Goal: Task Accomplishment & Management: Manage account settings

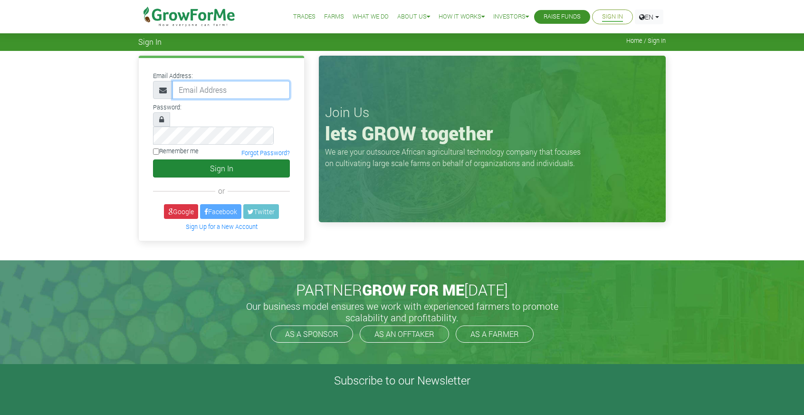
type input "amosbedakman10@gmail.com"
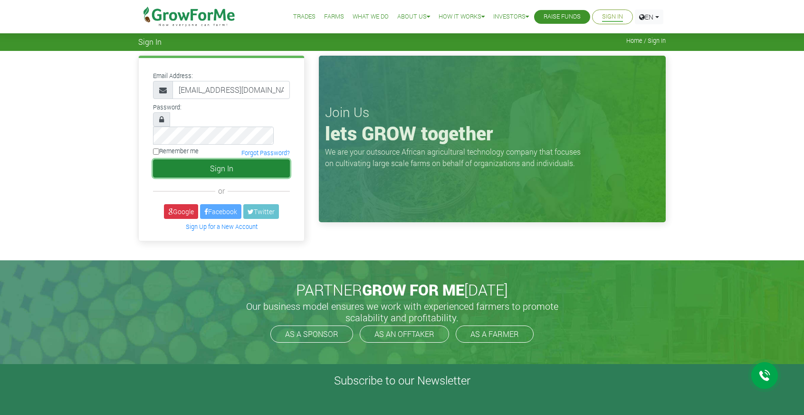
click at [238, 159] on button "Sign In" at bounding box center [221, 168] width 137 height 18
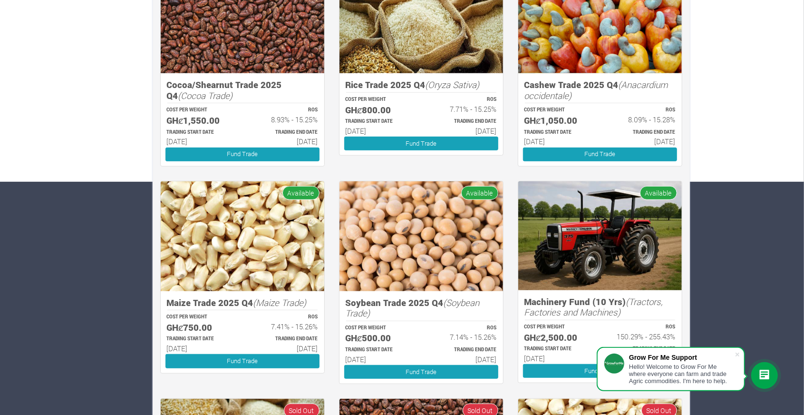
scroll to position [233, 0]
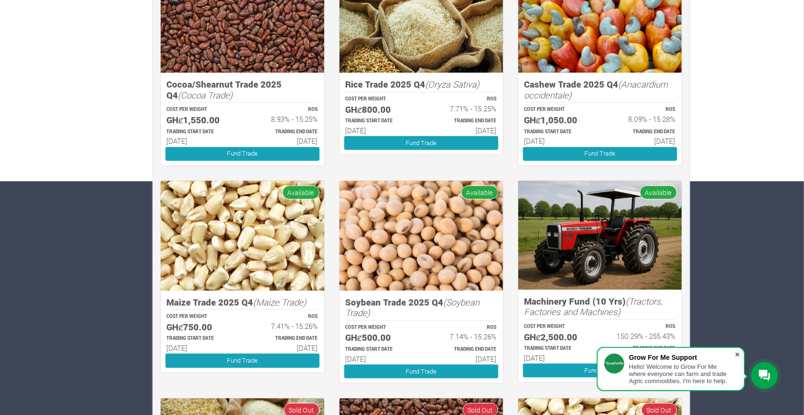
click at [736, 355] on span at bounding box center [738, 354] width 10 height 10
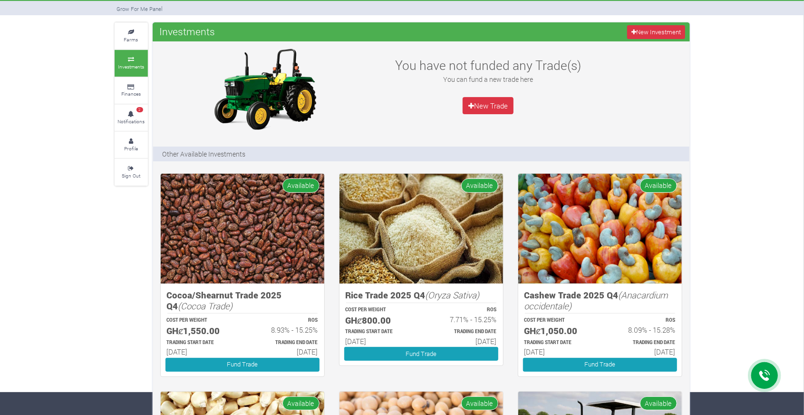
scroll to position [0, 0]
